Goal: Book appointment/travel/reservation

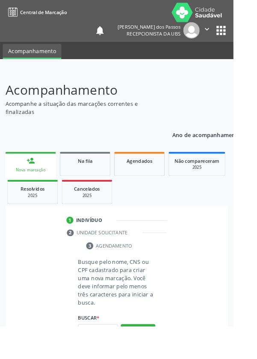
click at [24, 183] on link "person_add Nova marcação" at bounding box center [34, 181] width 56 height 29
click at [107, 358] on input "text" at bounding box center [108, 363] width 44 height 15
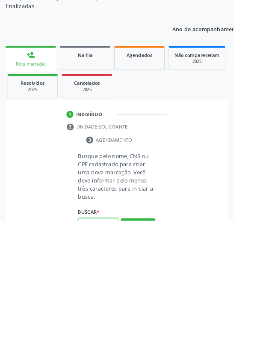
scroll to position [67, 0]
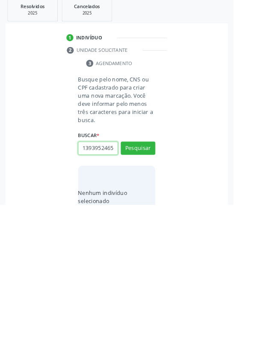
type input "1393952465"
click at [140, 291] on button "Pesquisar" at bounding box center [152, 296] width 38 height 15
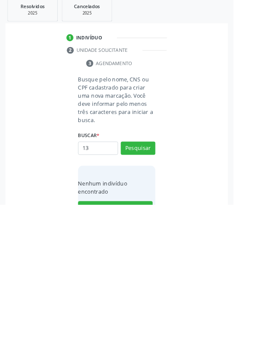
type input "1"
type input "700507570088654"
click at [146, 294] on button "Pesquisar" at bounding box center [152, 296] width 38 height 15
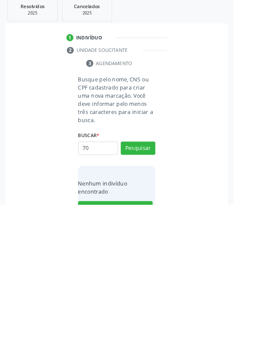
type input "7"
type input "1393952465"
click at [153, 294] on button "Pesquisar" at bounding box center [152, 296] width 38 height 15
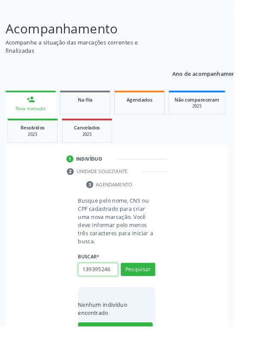
click at [129, 293] on input "139395246" at bounding box center [108, 296] width 44 height 15
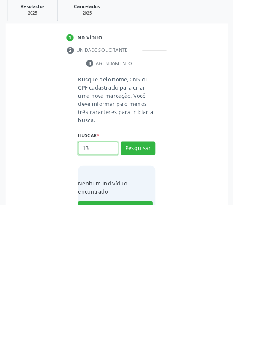
type input "1"
type input "7067802698564614"
click at [150, 292] on button "Pesquisar" at bounding box center [152, 296] width 38 height 15
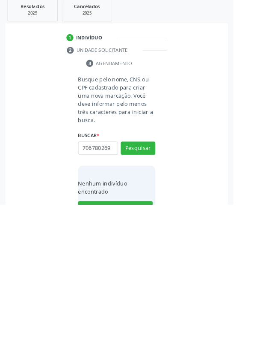
click at [98, 292] on input "706780269" at bounding box center [108, 296] width 44 height 15
click at [103, 293] on input "706780269" at bounding box center [108, 296] width 44 height 15
click at [107, 293] on input "706780269" at bounding box center [108, 296] width 44 height 15
click at [99, 293] on input "706780269" at bounding box center [108, 296] width 44 height 15
click at [100, 293] on input "706780269" at bounding box center [108, 296] width 44 height 15
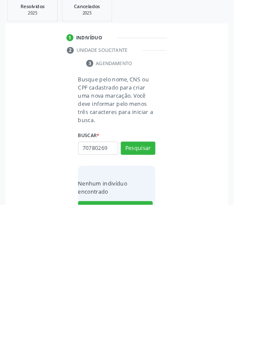
click at [125, 298] on input "70780269" at bounding box center [108, 296] width 44 height 15
type input "707802698564614"
click at [152, 297] on button "Pesquisar" at bounding box center [152, 296] width 38 height 15
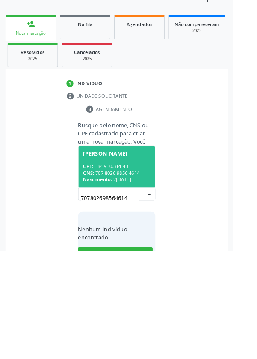
scroll to position [67, 0]
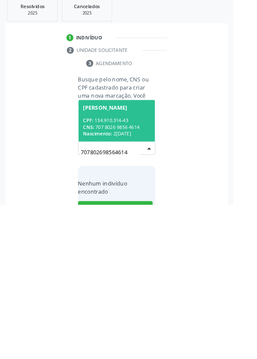
click at [124, 270] on div "CNS: 707 8026 9856 4614" at bounding box center [129, 273] width 74 height 7
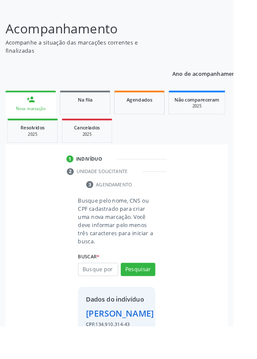
scroll to position [63, 0]
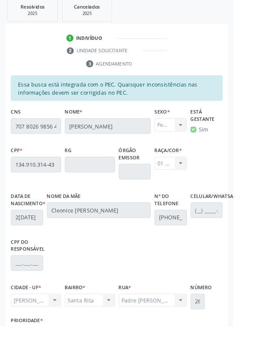
scroll to position [203, 0]
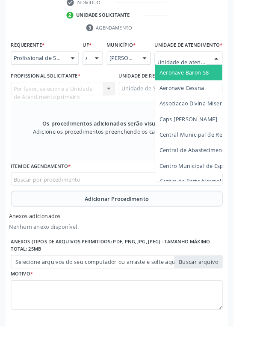
scroll to position [244, 0]
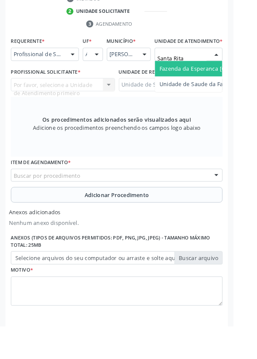
type input "Santa Rita"
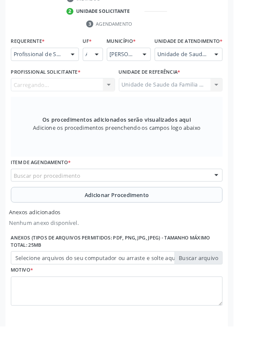
click at [67, 101] on div "Carregando... Nenhum resultado encontrado para: " " Não há nenhuma opção para s…" at bounding box center [69, 93] width 115 height 15
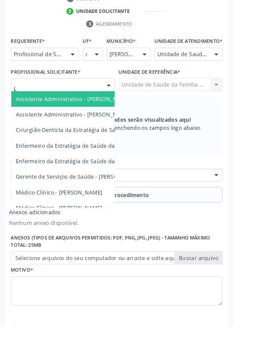
type input "La"
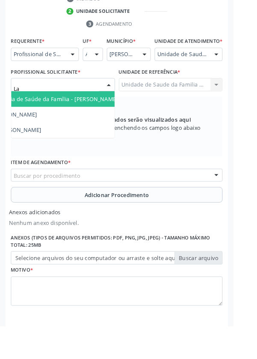
scroll to position [0, 98]
click at [75, 113] on span "Enfermeiro da Estratégia de Saúde da Família - [PERSON_NAME]" at bounding box center [28, 109] width 185 height 8
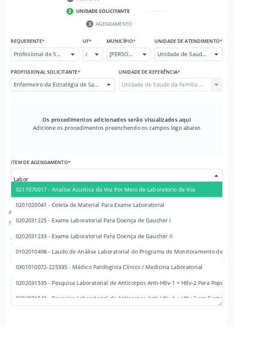
type input "Labora"
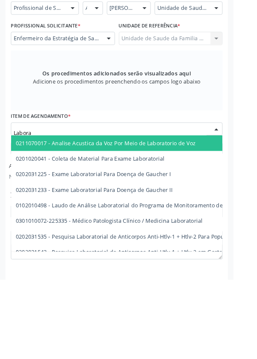
scroll to position [244, 0]
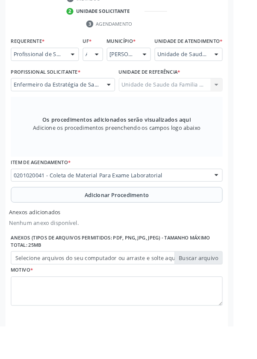
click at [75, 223] on button "Adicionar Procedimento" at bounding box center [128, 214] width 233 height 17
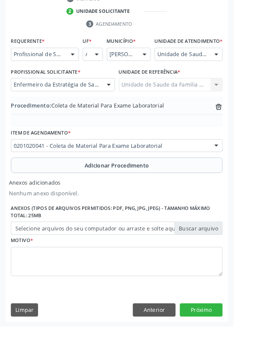
scroll to position [216, 0]
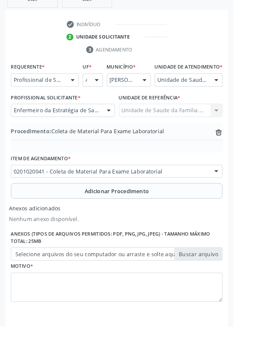
click at [36, 287] on label "Selecione arquivos do seu computador ou arraste e solte aqui" at bounding box center [128, 279] width 233 height 15
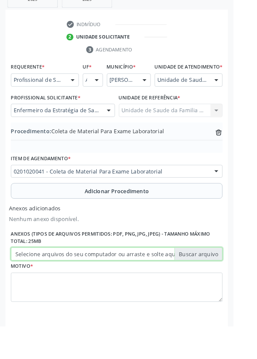
click at [36, 287] on input "Selecione arquivos do seu computador ou arraste e solte aqui" at bounding box center [128, 279] width 233 height 15
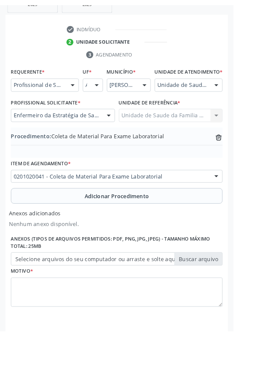
scroll to position [204, 0]
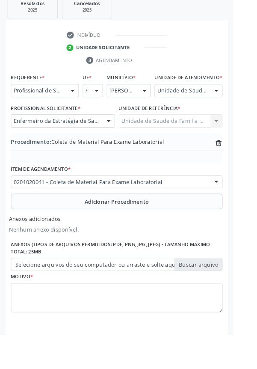
type input "C:\fakepath\1760117297734929600343508268248.jpg"
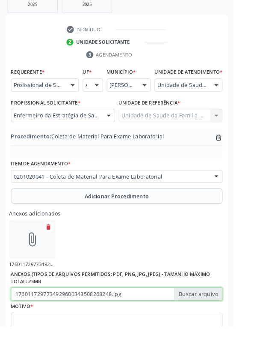
scroll to position [209, 0]
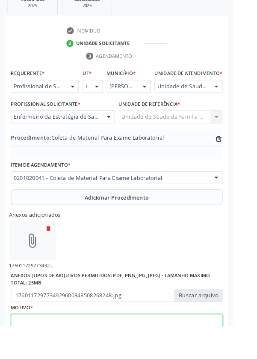
click at [47, 358] on textarea at bounding box center [128, 361] width 233 height 33
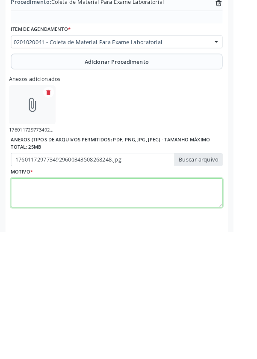
scroll to position [254, 0]
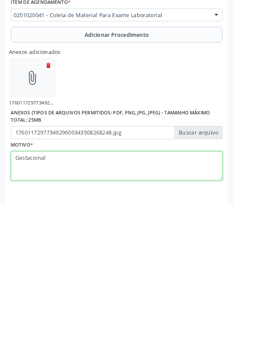
type textarea "Gestacional"
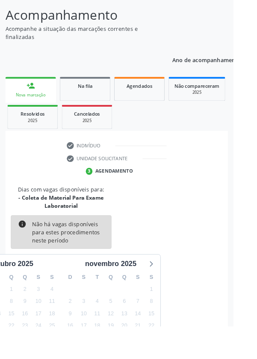
scroll to position [80, 0]
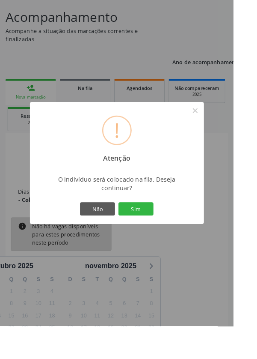
click at [163, 237] on button "Sim" at bounding box center [149, 229] width 39 height 15
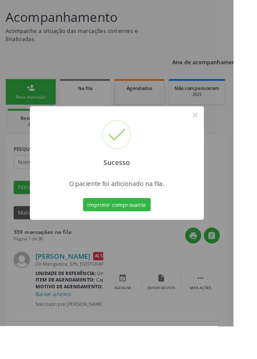
scroll to position [0, 0]
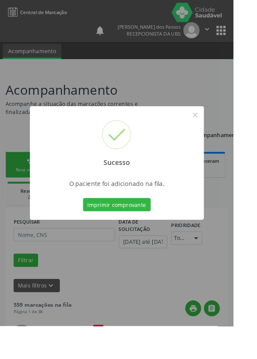
click at [137, 232] on button "Imprimir comprovante" at bounding box center [129, 225] width 74 height 15
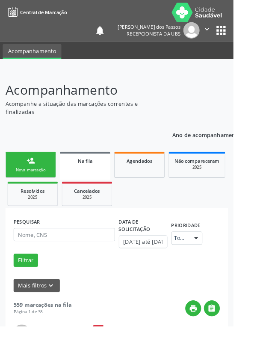
click at [20, 182] on link "person_add Nova marcação" at bounding box center [34, 181] width 56 height 29
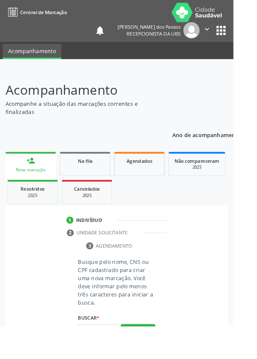
click at [24, 190] on div "Nova marcação" at bounding box center [34, 187] width 44 height 6
click at [110, 358] on input "text" at bounding box center [108, 363] width 44 height 15
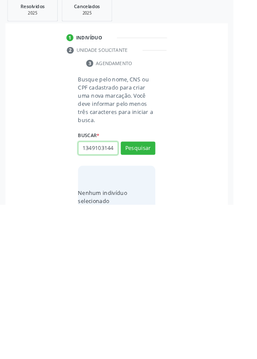
scroll to position [0, 2]
type input "13491031443"
click at [146, 299] on button "Pesquisar" at bounding box center [152, 296] width 38 height 15
type input "13491031443"
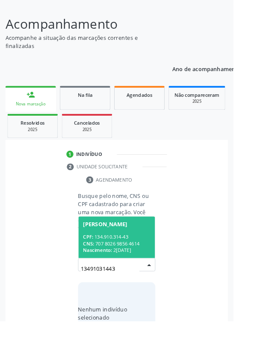
scroll to position [67, 0]
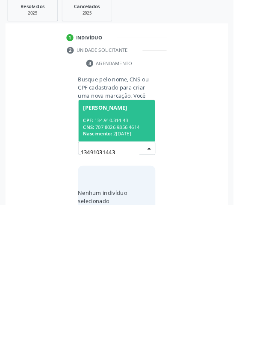
click at [114, 262] on div "CPF: 134.910.314-43" at bounding box center [129, 265] width 74 height 7
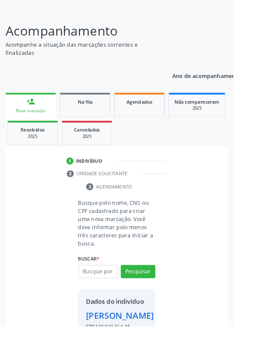
scroll to position [63, 0]
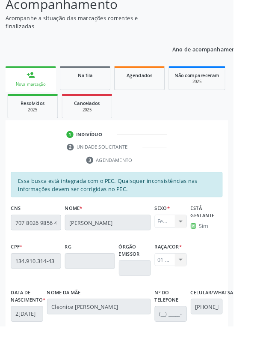
scroll to position [203, 0]
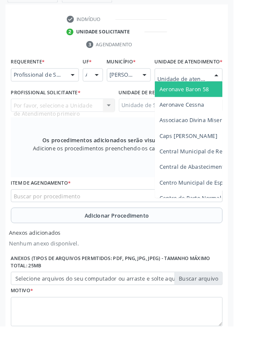
scroll to position [240, 0]
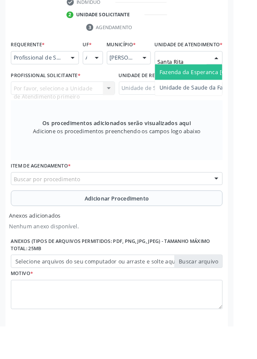
type input "Santa Rita"
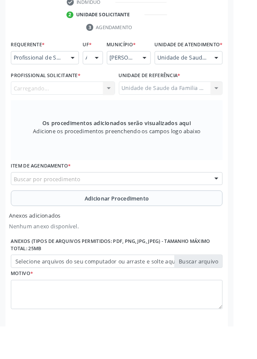
click at [51, 104] on div "Carregando... Nenhum resultado encontrado para: " " Não há nenhuma opção para s…" at bounding box center [69, 96] width 115 height 15
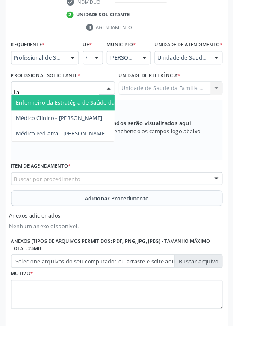
type input "Lai"
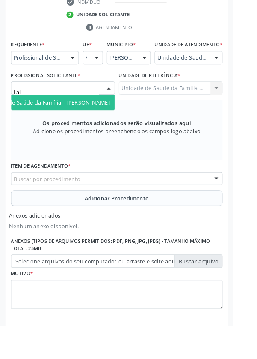
scroll to position [0, 98]
click at [97, 116] on span "Enfermeiro da Estratégia de Saúde da Família - [PERSON_NAME]" at bounding box center [28, 112] width 185 height 8
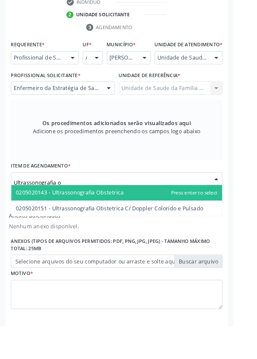
type input "Ultrassonografia ob"
click at [145, 219] on span "0205020143 - Ultrassonografia Obstetrica" at bounding box center [128, 211] width 232 height 17
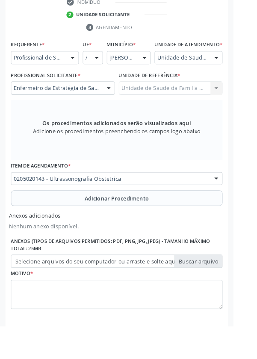
click at [53, 294] on label "Selecione arquivos do seu computador ou arraste e solte aqui" at bounding box center [128, 287] width 233 height 15
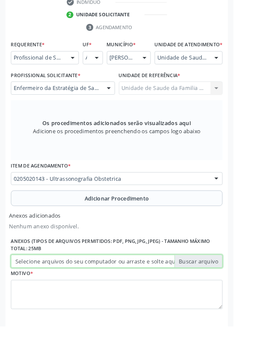
click at [53, 294] on input "Selecione arquivos do seu computador ou arraste e solte aqui" at bounding box center [128, 287] width 233 height 15
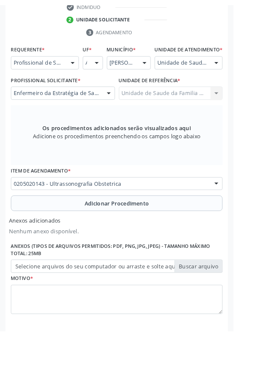
scroll to position [237, 0]
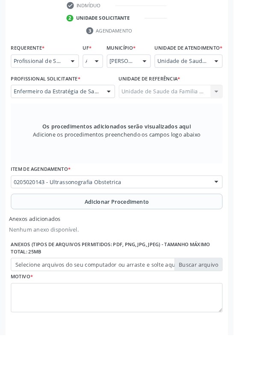
type input "C:\fakepath\17601176214184658633628969857560.jpg"
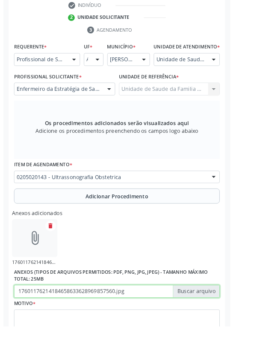
scroll to position [240, 0]
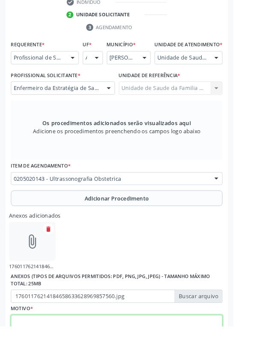
click at [56, 358] on textarea at bounding box center [128, 362] width 233 height 33
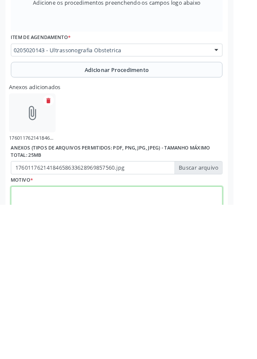
scroll to position [287, 0]
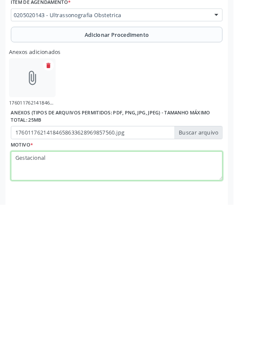
type textarea "Gestacional"
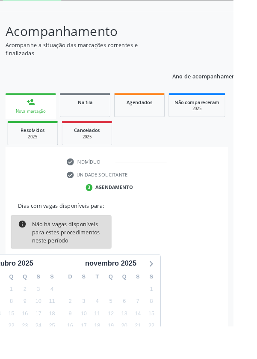
scroll to position [62, 0]
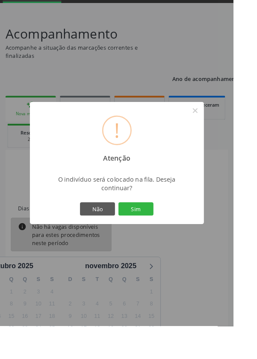
click at [164, 237] on button "Sim" at bounding box center [149, 229] width 39 height 15
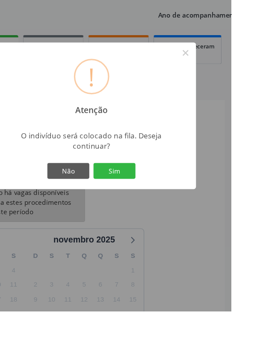
click at [166, 237] on button "Sim" at bounding box center [149, 229] width 39 height 15
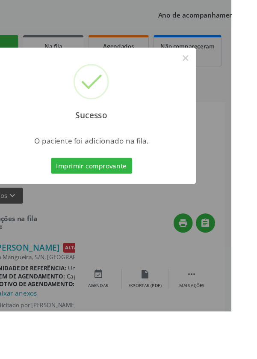
scroll to position [0, 0]
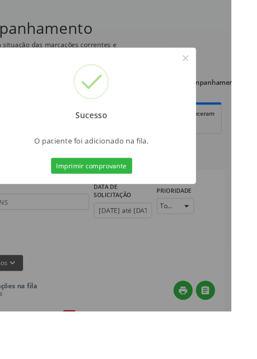
click at [143, 232] on button "Imprimir comprovante" at bounding box center [129, 225] width 74 height 15
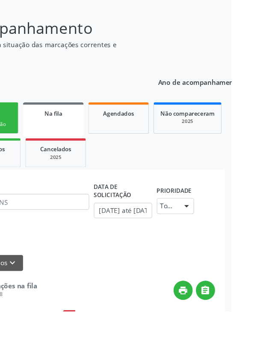
scroll to position [52, 0]
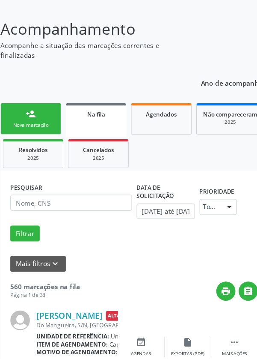
click at [27, 131] on div "Nova marcação" at bounding box center [33, 134] width 43 height 6
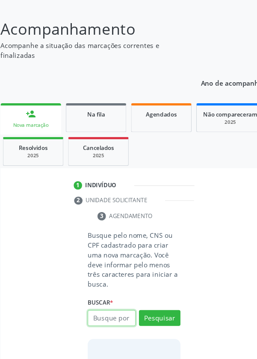
click at [110, 312] on input "text" at bounding box center [108, 311] width 44 height 15
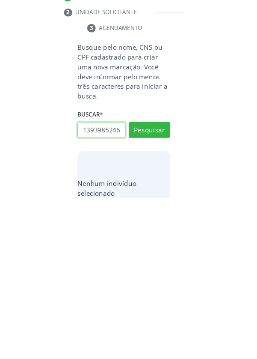
scroll to position [0, 2]
type input "13939852465"
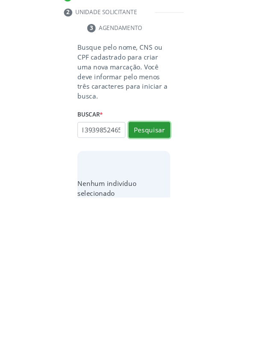
click at [149, 297] on button "Pesquisar" at bounding box center [152, 297] width 38 height 15
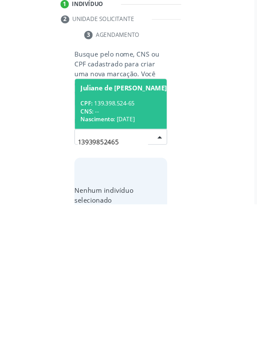
scroll to position [67, 0]
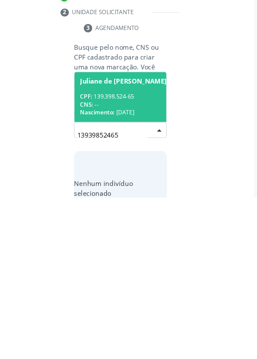
click at [123, 277] on span "Nascimento:" at bounding box center [108, 280] width 32 height 7
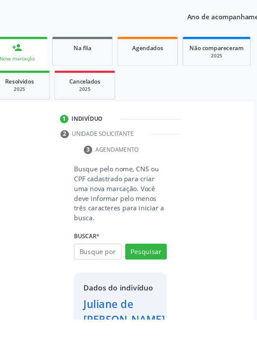
scroll to position [64, 0]
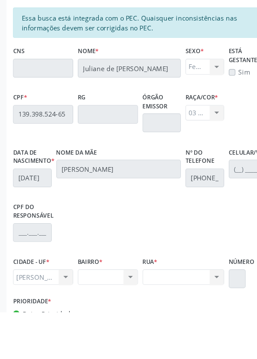
scroll to position [217, 0]
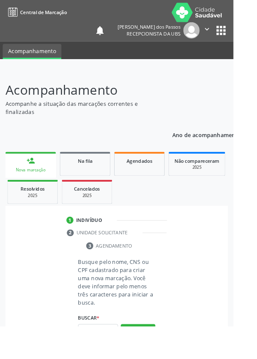
click at [102, 358] on input "text" at bounding box center [108, 363] width 44 height 15
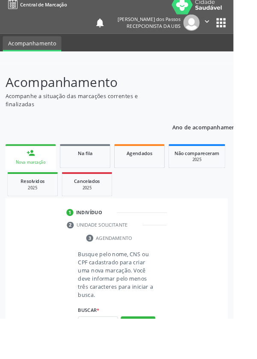
scroll to position [67, 0]
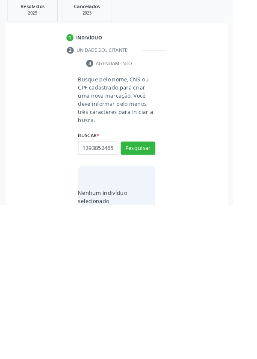
type input "1393852465"
click at [151, 297] on button "Pesquisar" at bounding box center [152, 296] width 38 height 15
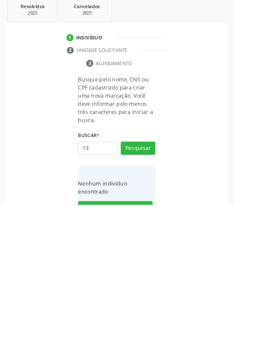
type input "1"
type input "700507570088654"
click at [150, 294] on button "Pesquisar" at bounding box center [152, 296] width 38 height 15
type input "700507570088654"
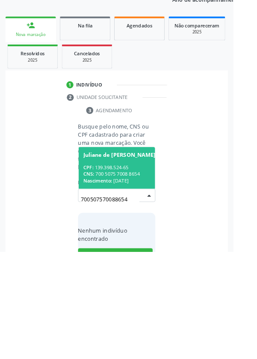
scroll to position [67, 0]
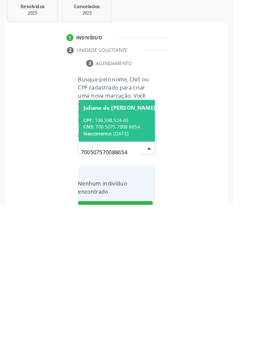
click at [120, 277] on span "Nascimento:" at bounding box center [108, 280] width 32 height 7
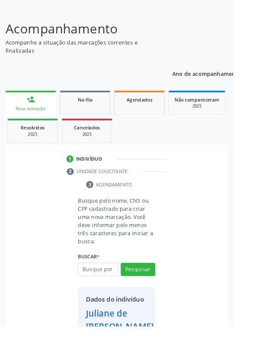
scroll to position [63, 0]
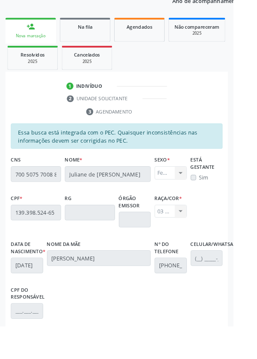
scroll to position [203, 0]
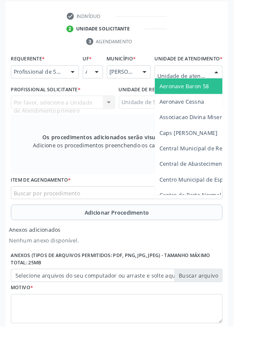
scroll to position [244, 0]
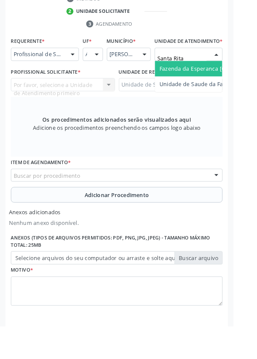
type input "Santa Rita"
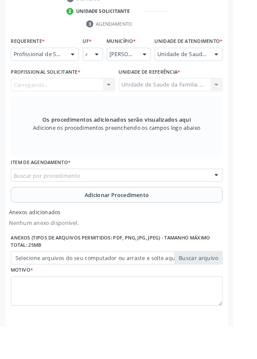
click at [80, 101] on div "Carregando... Nenhum resultado encontrado para: " " Não há nenhuma opção para s…" at bounding box center [69, 93] width 115 height 15
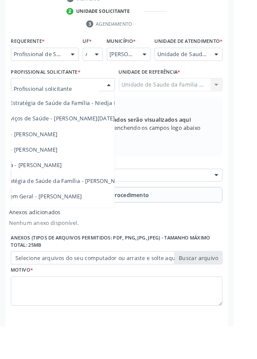
scroll to position [64, 56]
click at [106, 203] on span "Médico da Estratégia de Saúde da Família - [PERSON_NAME]" at bounding box center [48, 199] width 174 height 8
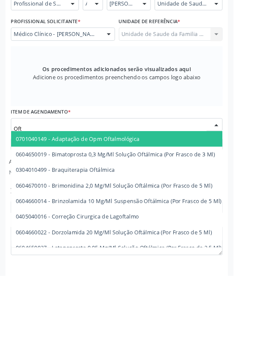
scroll to position [244, 0]
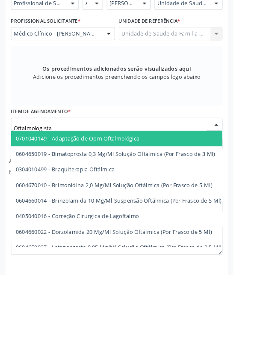
type input "Oftalmologista"
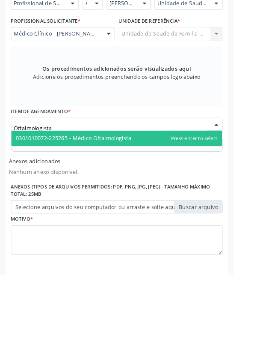
click at [142, 212] on span "0301010072-225265 - Médico Oftalmologista" at bounding box center [81, 208] width 127 height 8
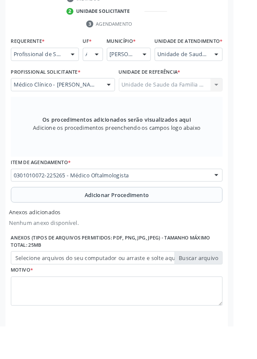
click at [45, 223] on button "Adicionar Procedimento" at bounding box center [128, 214] width 233 height 17
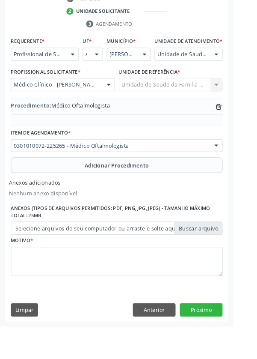
scroll to position [216, 0]
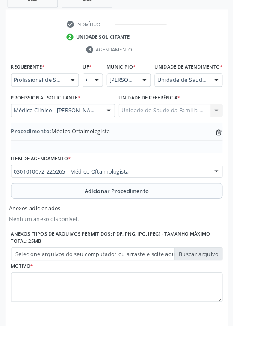
click at [53, 287] on label "Selecione arquivos do seu computador ou arraste e solte aqui" at bounding box center [128, 279] width 233 height 15
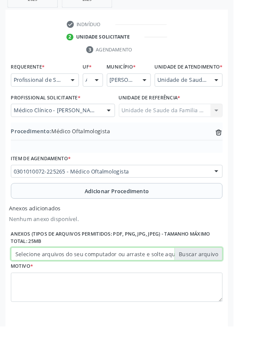
click at [53, 287] on input "Selecione arquivos do seu computador ou arraste e solte aqui" at bounding box center [128, 279] width 233 height 15
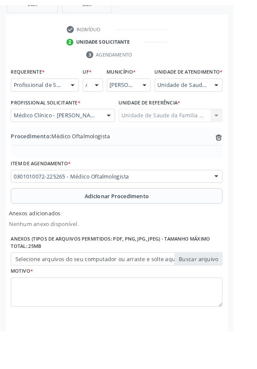
scroll to position [204, 0]
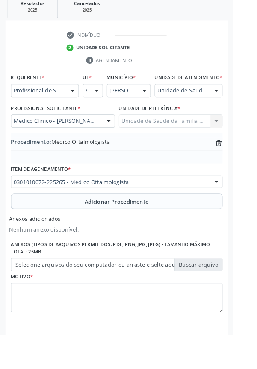
type input "C:\fakepath\17601192092416546535555233375055.jpg"
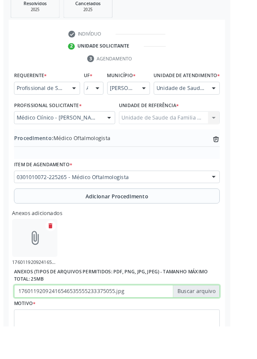
scroll to position [216, 0]
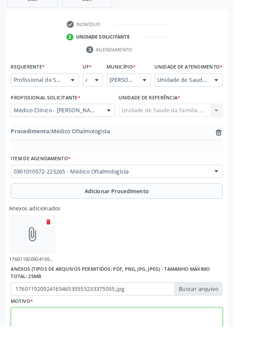
click at [47, 358] on textarea at bounding box center [128, 354] width 233 height 33
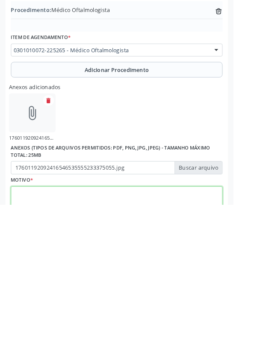
scroll to position [254, 0]
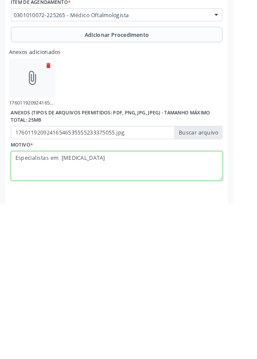
type textarea "Especialistas em glaucoma"
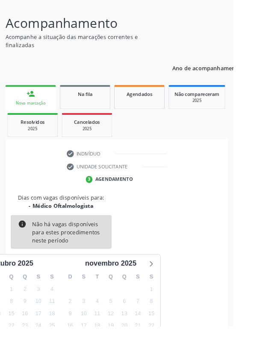
scroll to position [71, 0]
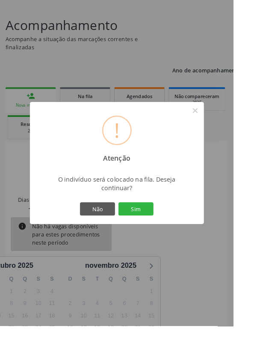
click at [157, 237] on button "Sim" at bounding box center [149, 229] width 39 height 15
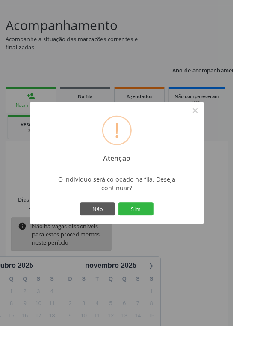
click at [166, 237] on button "Sim" at bounding box center [149, 229] width 39 height 15
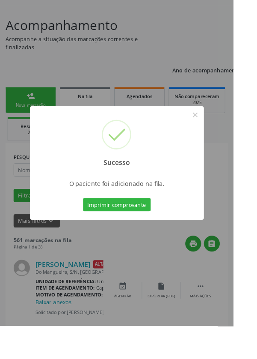
scroll to position [0, 0]
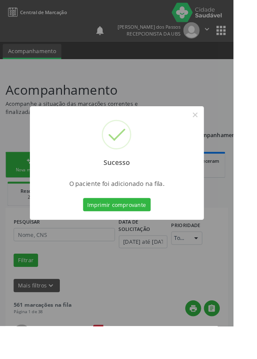
click at [136, 232] on button "Imprimir comprovante" at bounding box center [129, 225] width 74 height 15
